Goal: Task Accomplishment & Management: Use online tool/utility

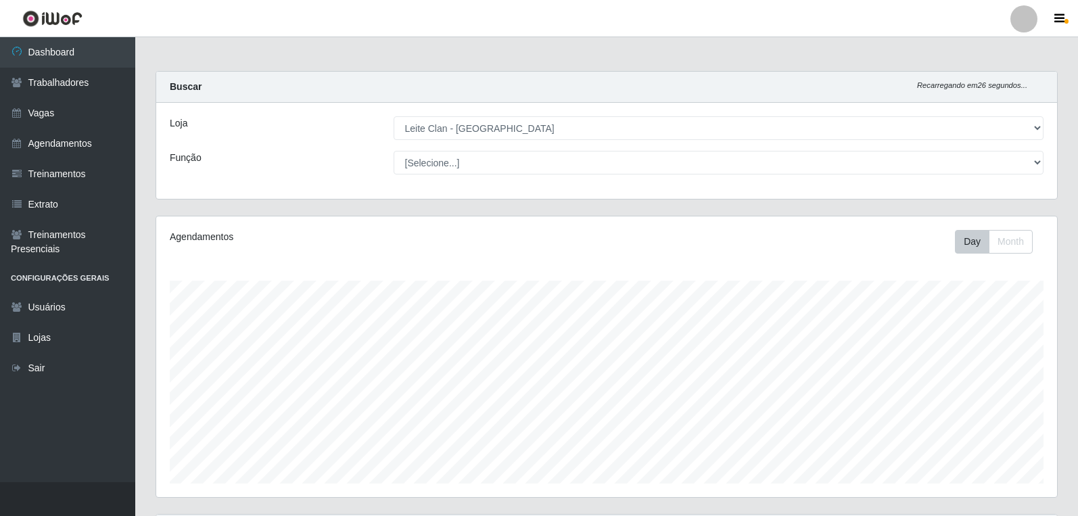
select select "452"
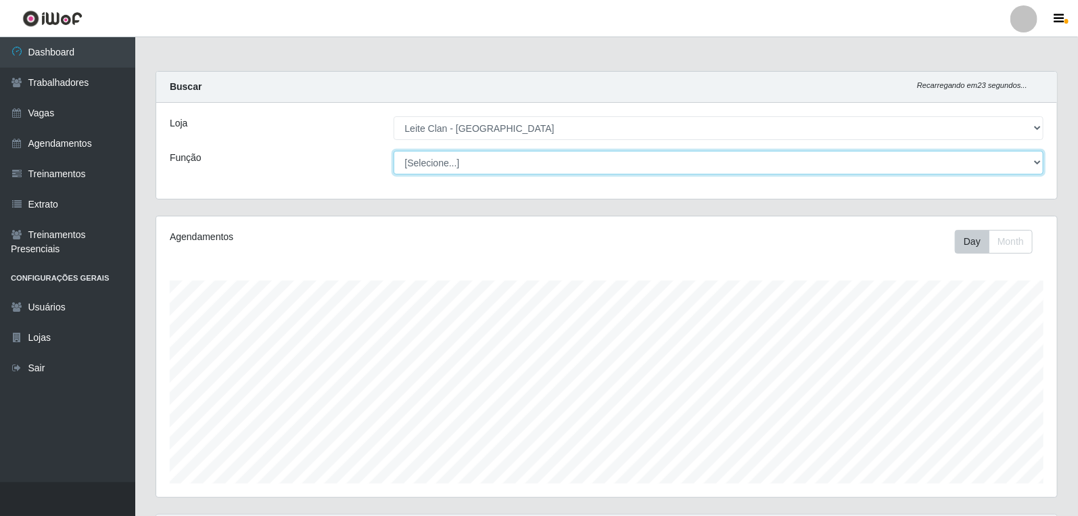
click at [544, 159] on select "[Selecione...] ASG ASG + Carregador e Descarregador de Caminhão Carregador e De…" at bounding box center [718, 163] width 650 height 24
select select "138"
click at [393, 151] on select "[Selecione...] ASG ASG + Carregador e Descarregador de Caminhão Carregador e De…" at bounding box center [718, 163] width 650 height 24
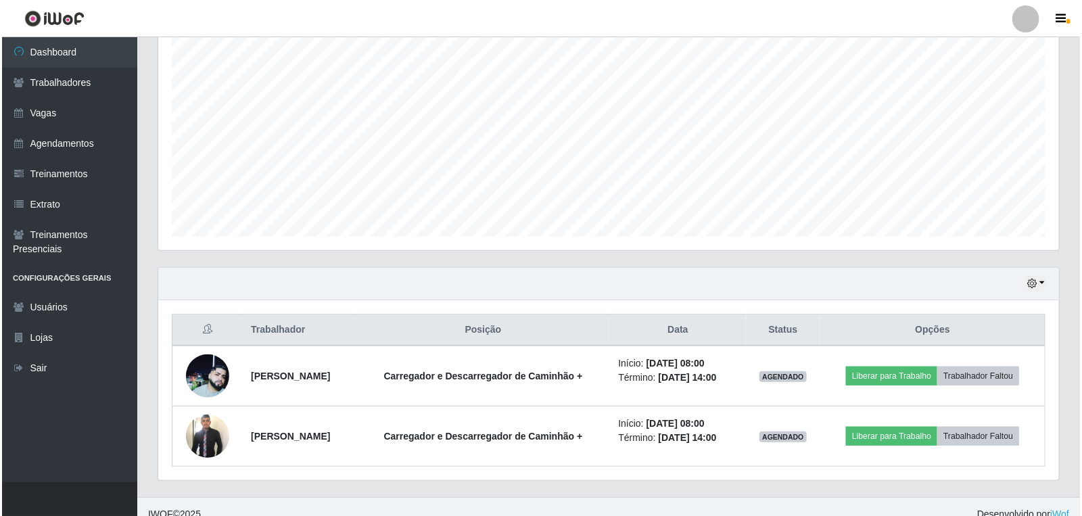
scroll to position [262, 0]
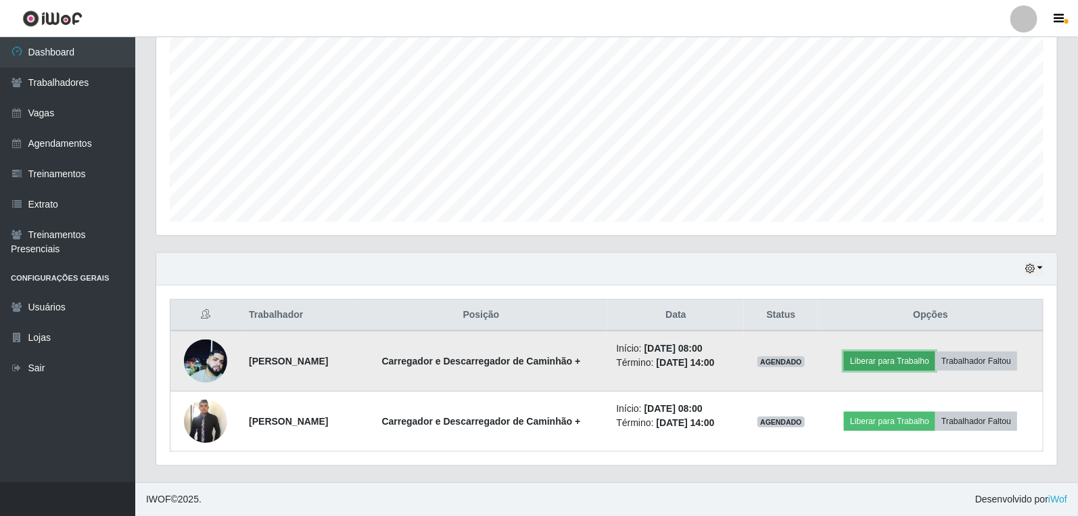
click at [932, 360] on button "Liberar para Trabalho" at bounding box center [889, 361] width 91 height 19
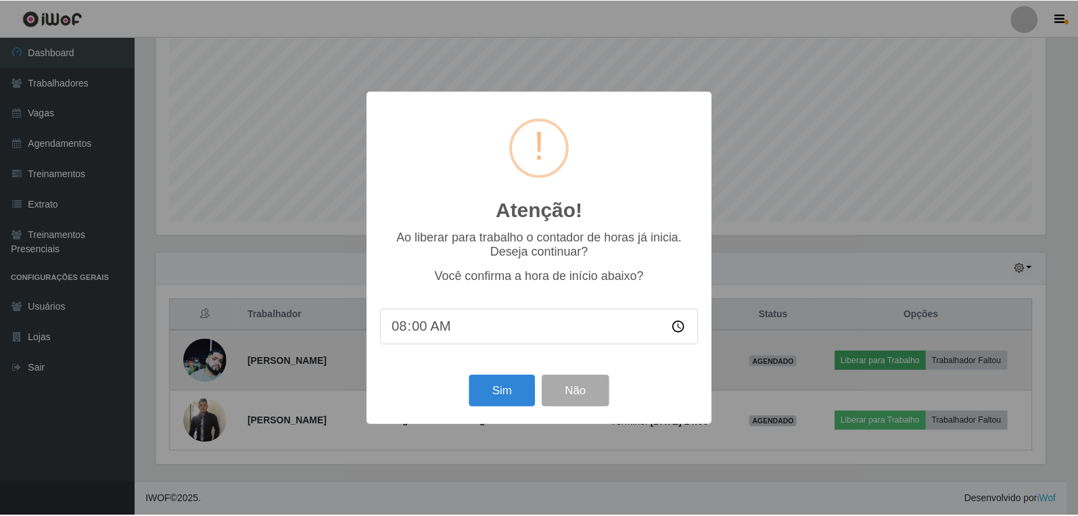
scroll to position [280, 892]
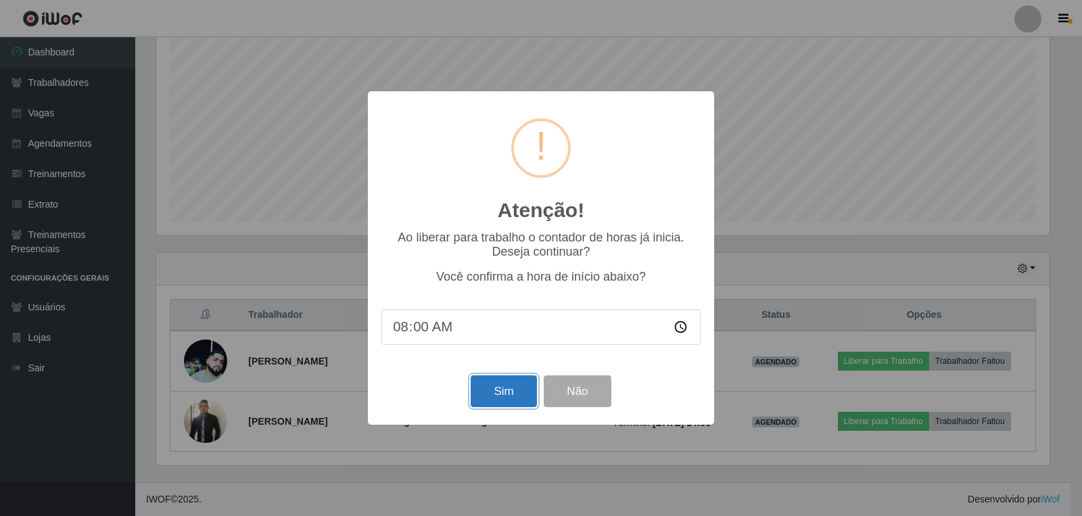
click at [517, 397] on button "Sim" at bounding box center [504, 391] width 66 height 32
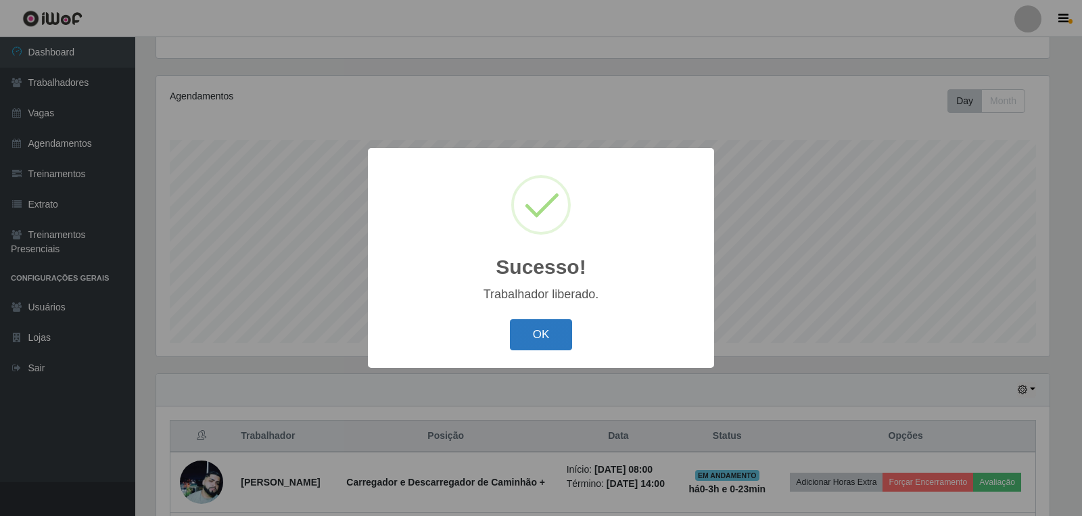
click at [548, 336] on button "OK" at bounding box center [541, 335] width 63 height 32
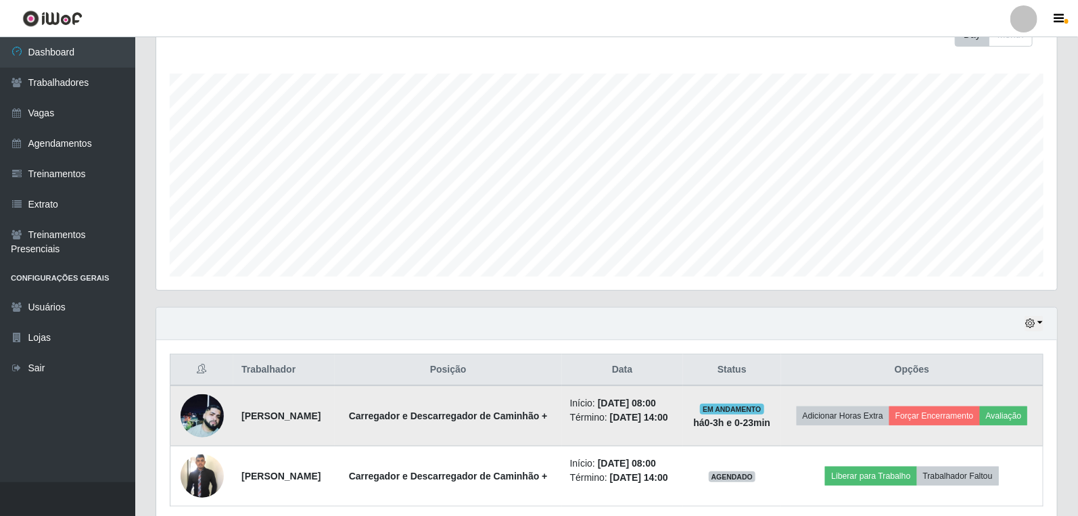
scroll to position [282, 0]
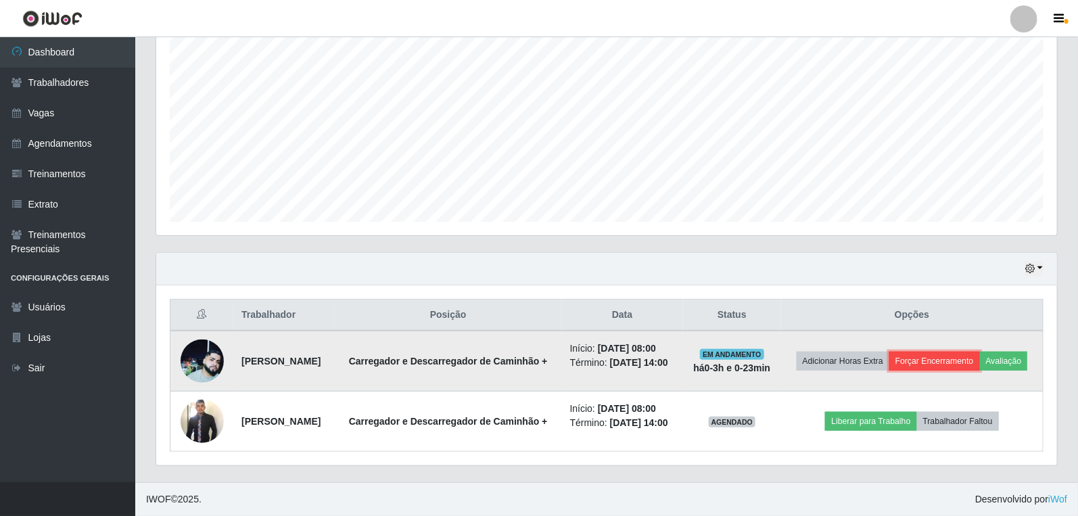
click at [980, 352] on button "Forçar Encerramento" at bounding box center [934, 361] width 91 height 19
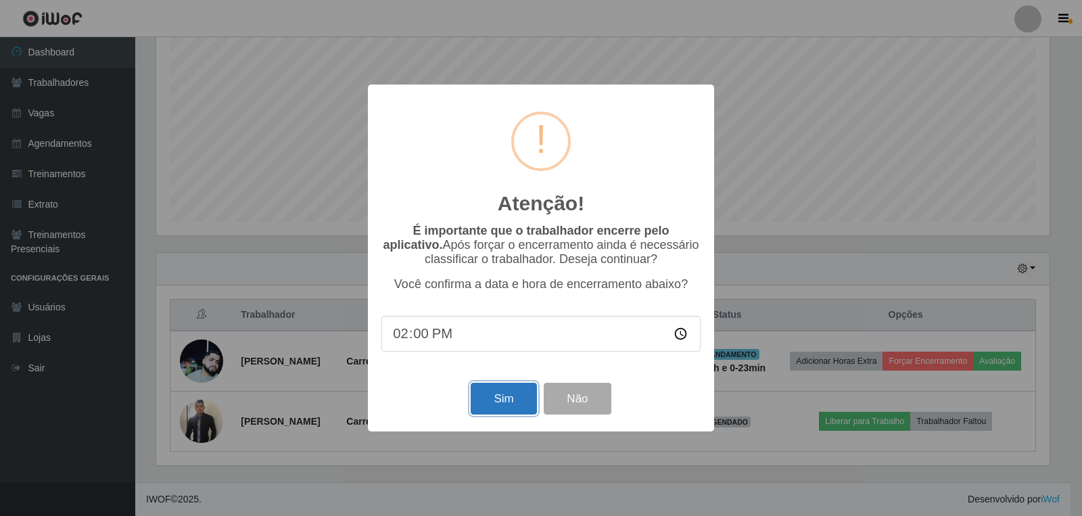
click at [518, 408] on button "Sim" at bounding box center [504, 399] width 66 height 32
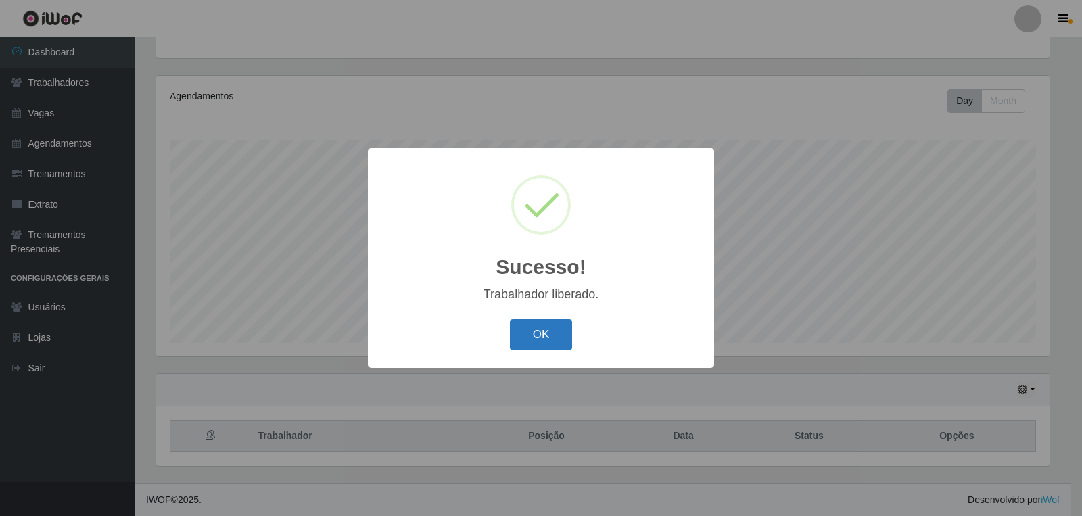
click at [519, 336] on button "OK" at bounding box center [541, 335] width 63 height 32
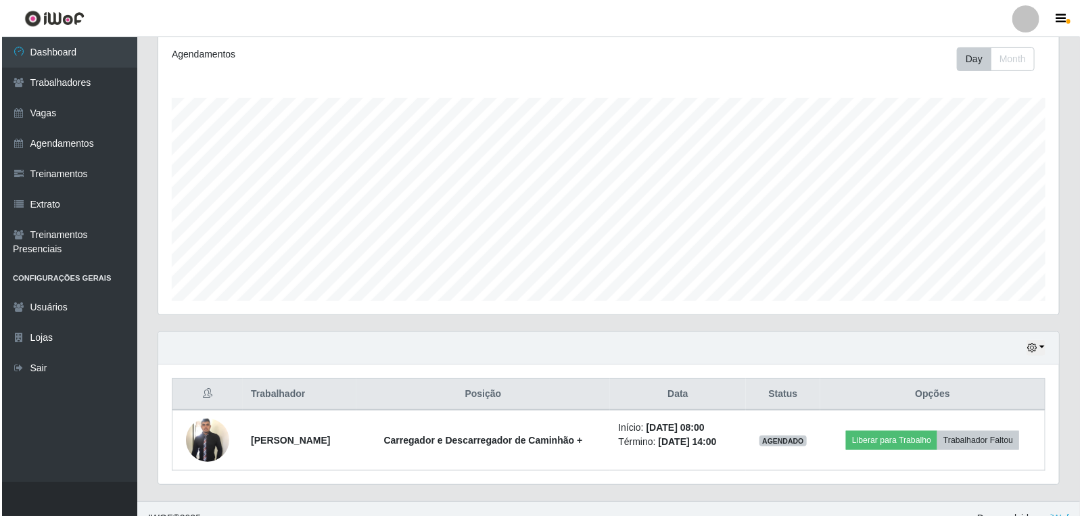
scroll to position [201, 0]
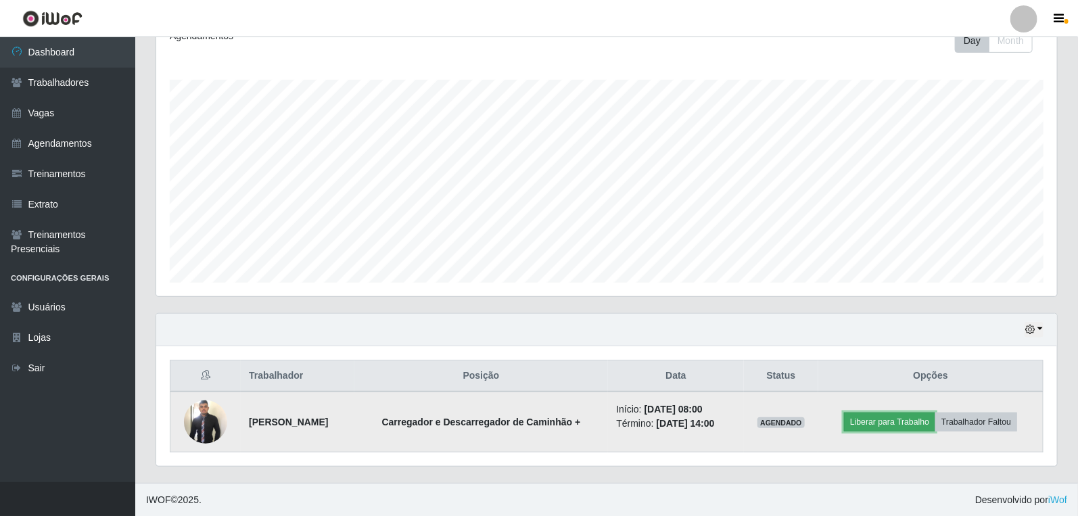
click at [927, 417] on button "Liberar para Trabalho" at bounding box center [889, 421] width 91 height 19
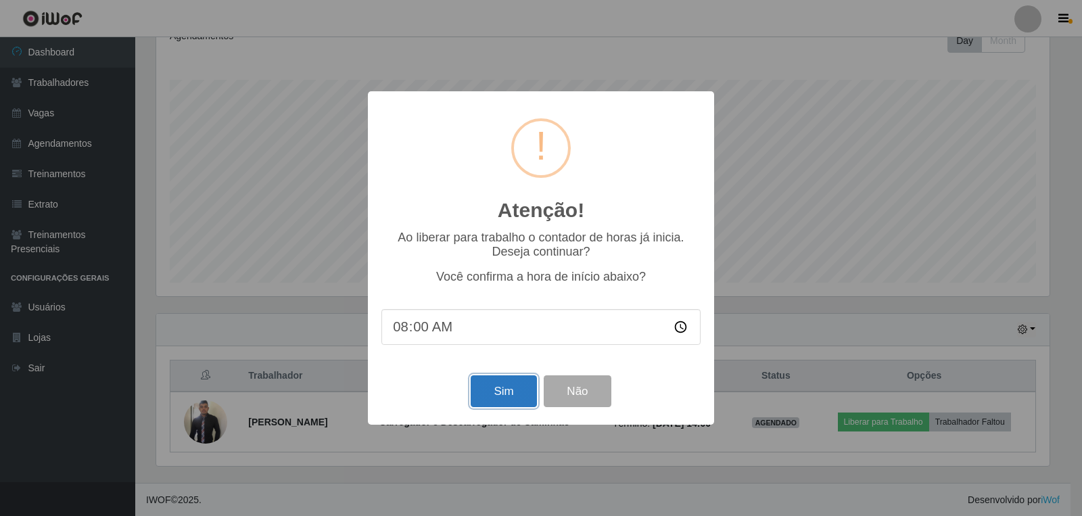
click at [511, 390] on button "Sim" at bounding box center [504, 391] width 66 height 32
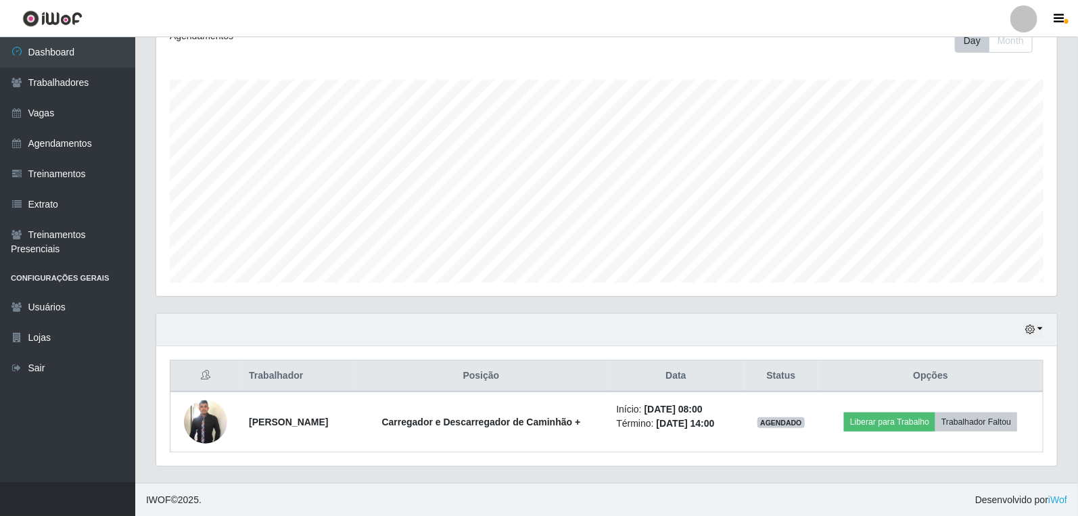
scroll to position [0, 0]
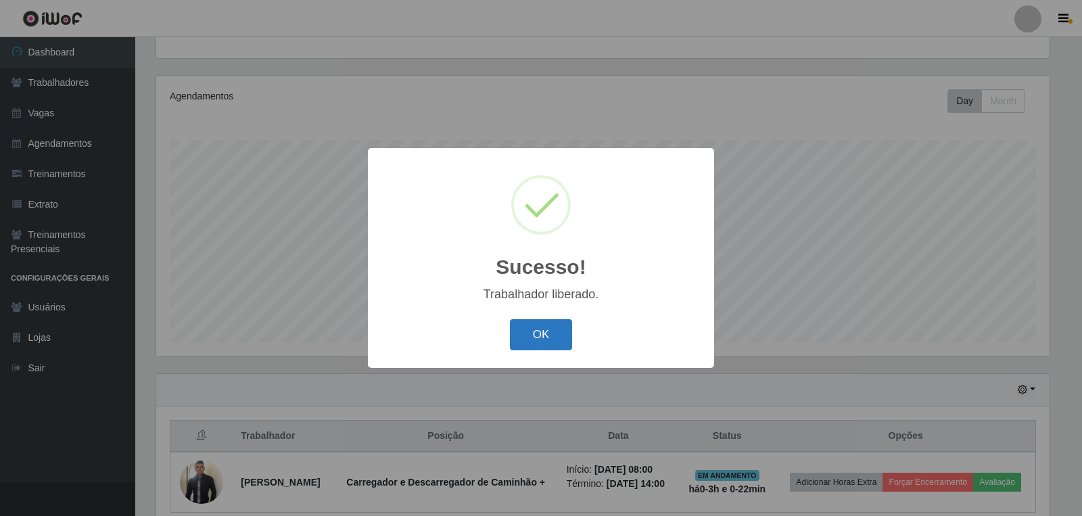
click at [530, 334] on button "OK" at bounding box center [541, 335] width 63 height 32
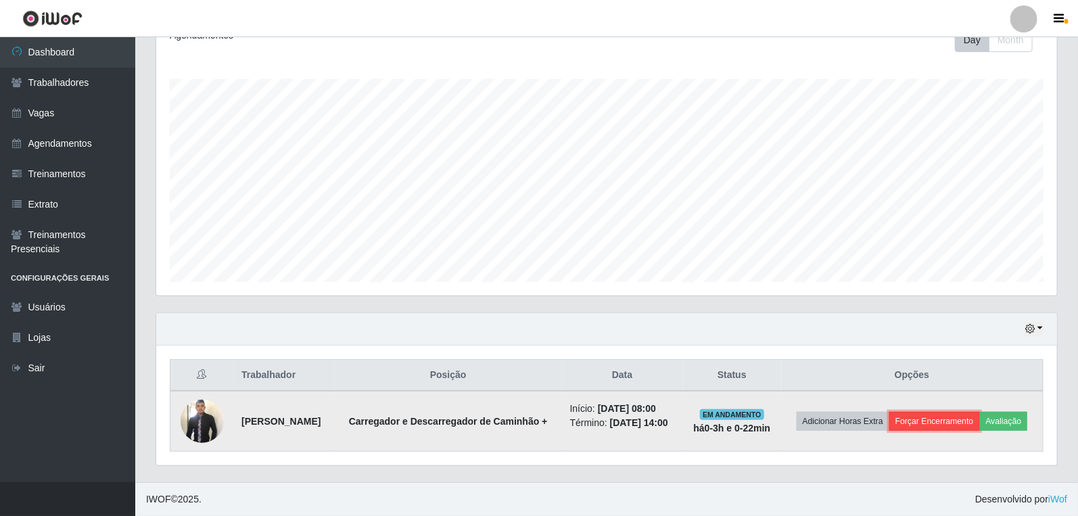
click at [952, 412] on button "Forçar Encerramento" at bounding box center [934, 421] width 91 height 19
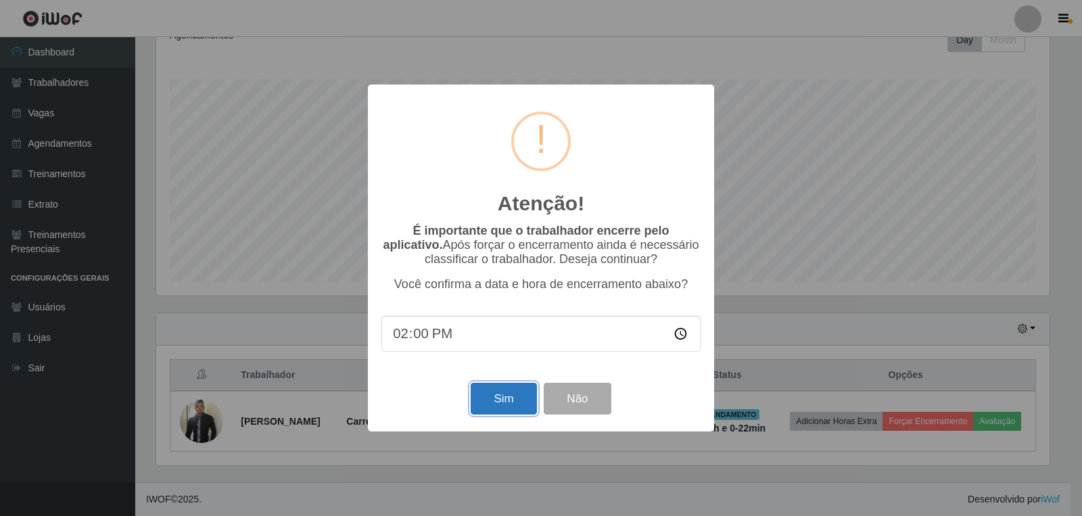
click at [509, 407] on button "Sim" at bounding box center [504, 399] width 66 height 32
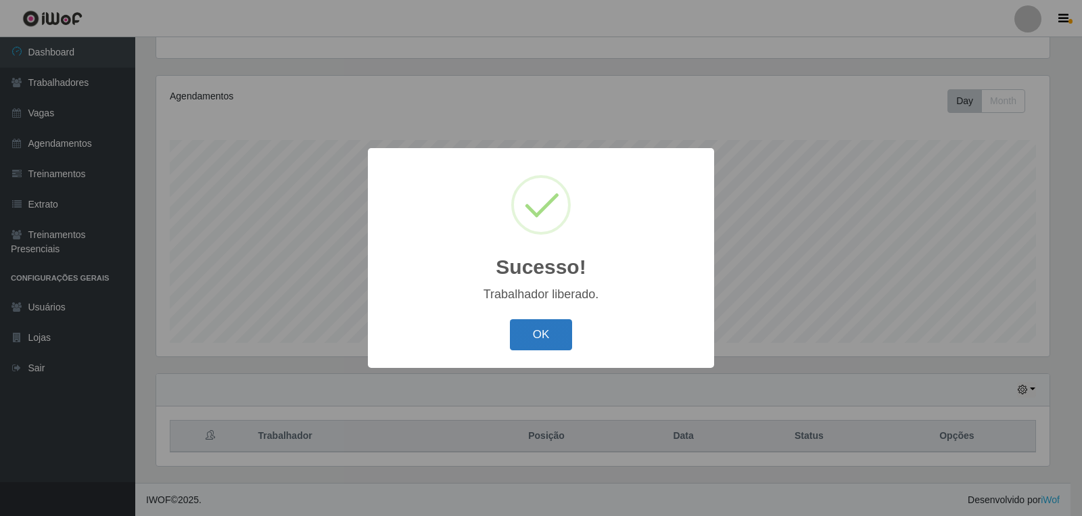
click at [537, 335] on button "OK" at bounding box center [541, 335] width 63 height 32
